Goal: Task Accomplishment & Management: Use online tool/utility

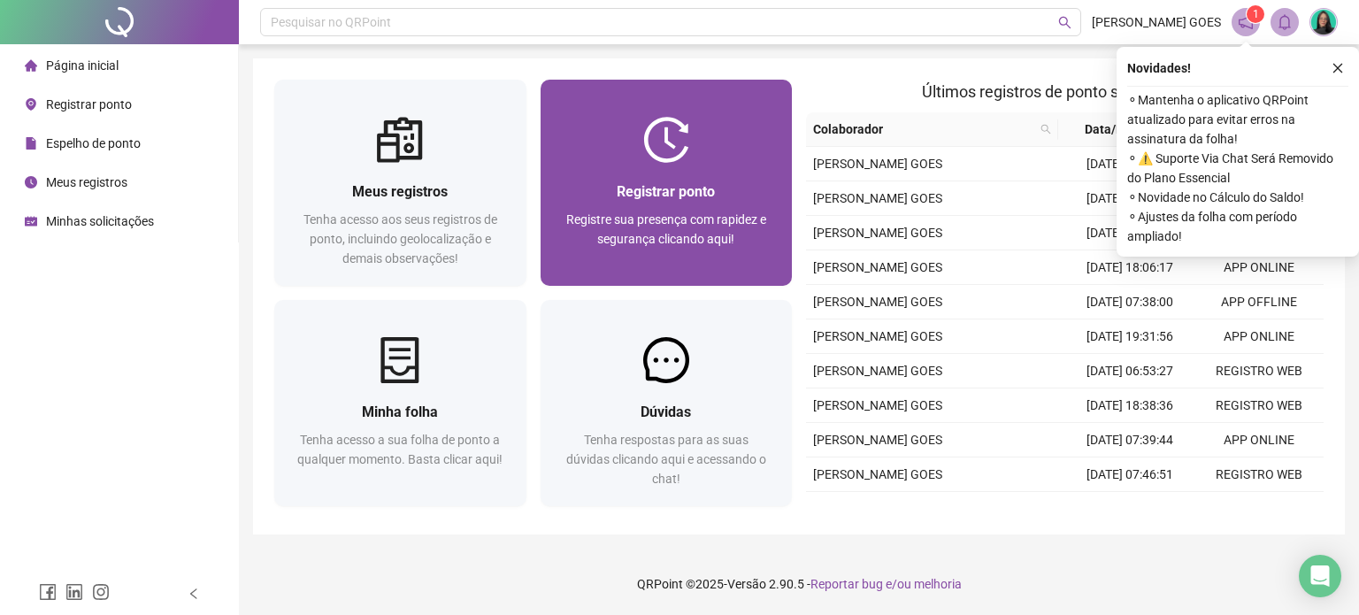
click at [690, 184] on span "Registrar ponto" at bounding box center [666, 191] width 98 height 17
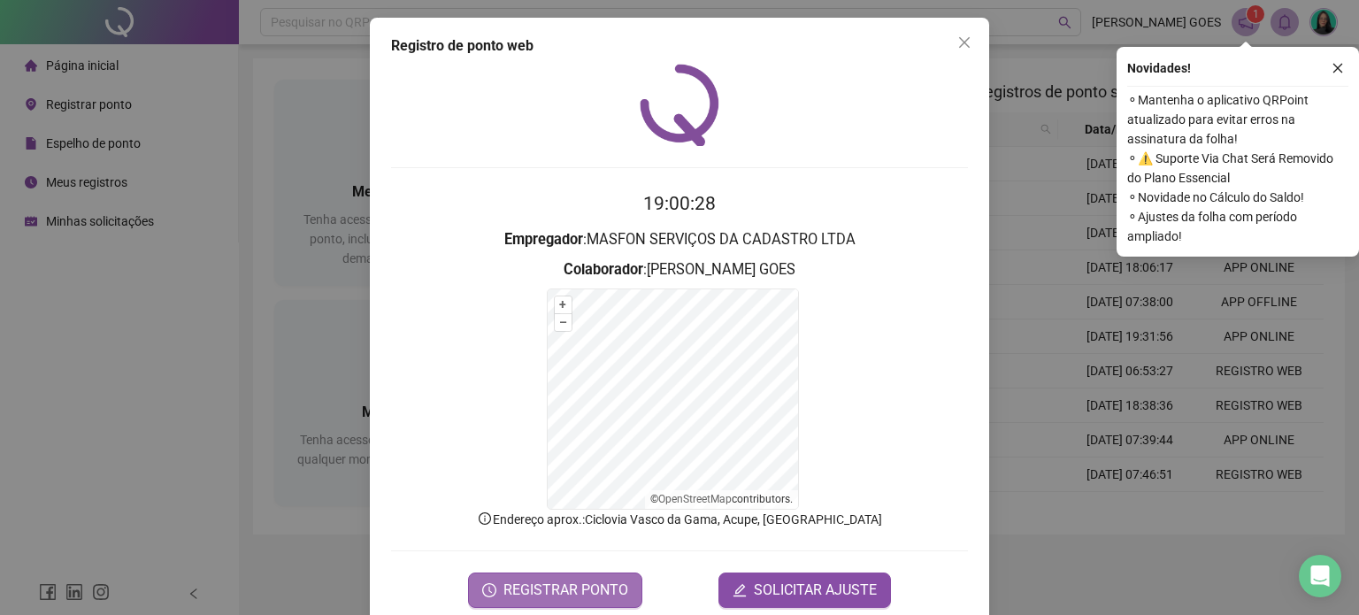
click at [538, 581] on span "REGISTRAR PONTO" at bounding box center [566, 590] width 125 height 21
